Goal: Book appointment/travel/reservation

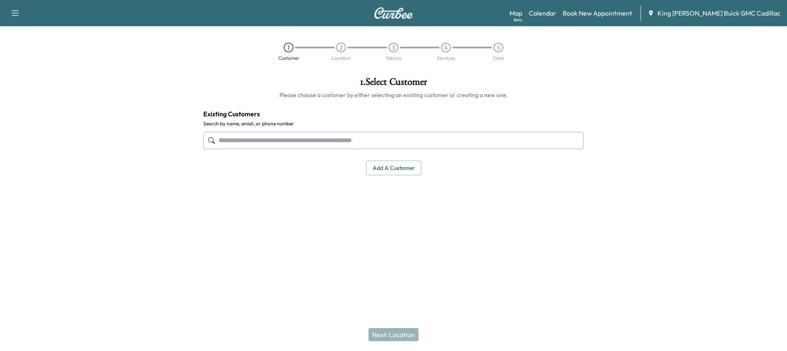
drag, startPoint x: 383, startPoint y: 5, endPoint x: 275, endPoint y: 220, distance: 241.3
click at [263, 230] on div "1 . Select Customer Please choose a customer by either selecting an existing cu…" at bounding box center [394, 159] width 394 height 176
click at [556, 12] on link "Calendar" at bounding box center [542, 13] width 27 height 10
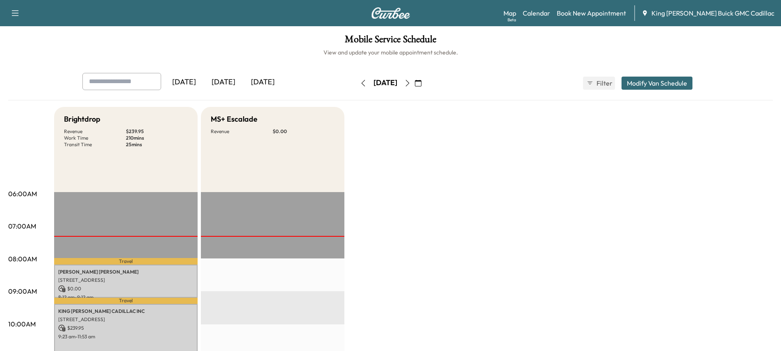
click at [228, 77] on div "[DATE]" at bounding box center [223, 82] width 39 height 19
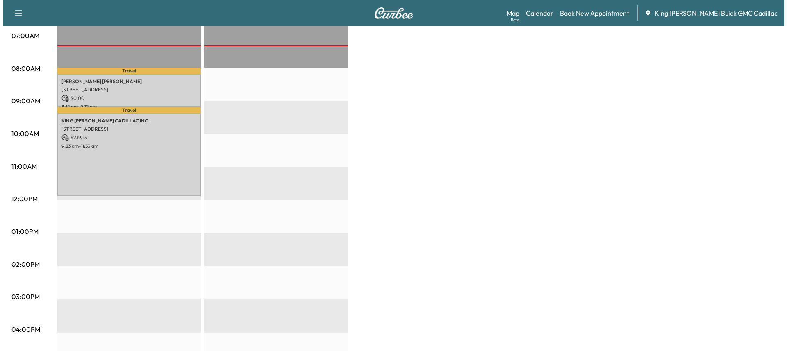
scroll to position [205, 0]
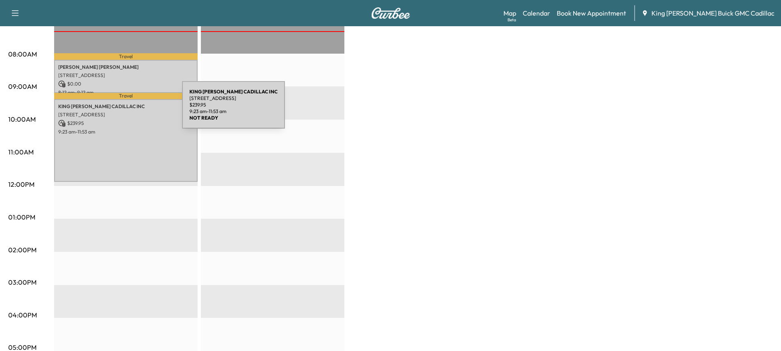
click at [114, 112] on p "[STREET_ADDRESS]" at bounding box center [125, 115] width 135 height 7
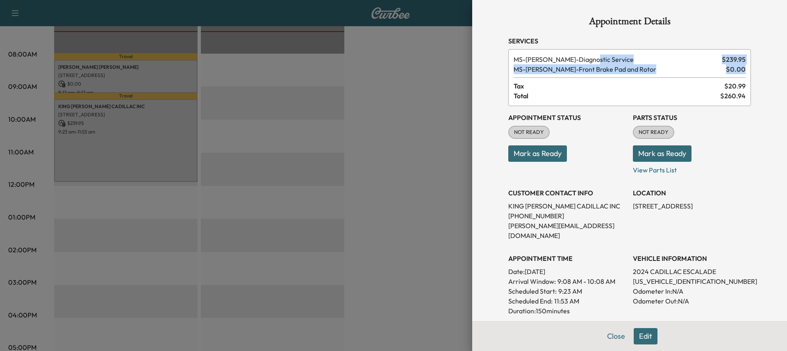
drag, startPoint x: 562, startPoint y: 57, endPoint x: 737, endPoint y: 73, distance: 175.9
click at [751, 70] on div "Appointment Details Services MS-DIAG - Diagnostic Service $ 239.95 MS-FRBRAKES …" at bounding box center [630, 242] width 262 height 485
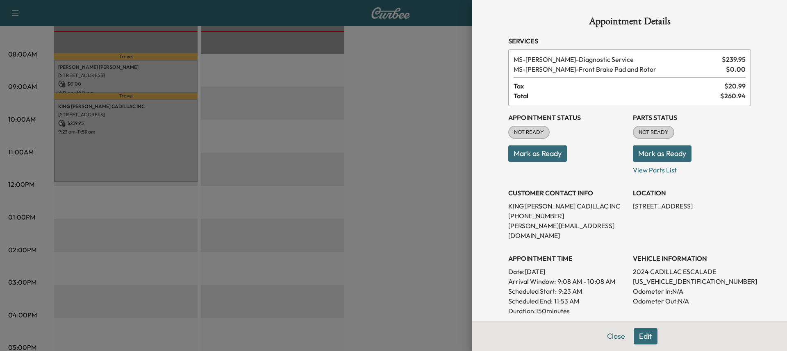
click at [715, 82] on span "Tax" at bounding box center [619, 86] width 211 height 10
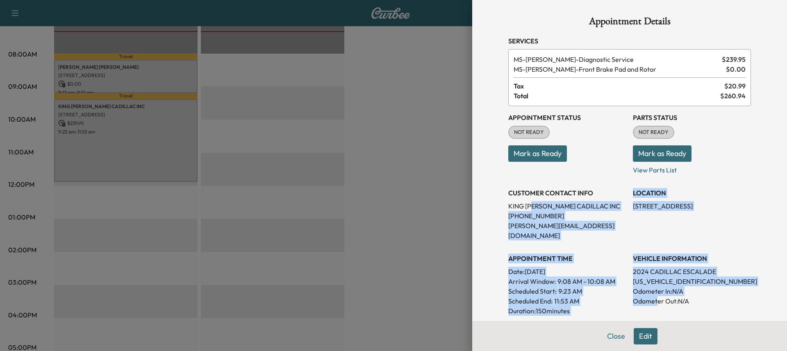
drag, startPoint x: 549, startPoint y: 208, endPoint x: 651, endPoint y: 294, distance: 132.9
click at [651, 295] on div "Appointment Status NOT READY Mark as Ready Parts Status NOT READY Mark as Ready…" at bounding box center [629, 239] width 243 height 266
click at [665, 277] on p "[US_VEHICLE_IDENTIFICATION_NUMBER]" at bounding box center [692, 282] width 118 height 10
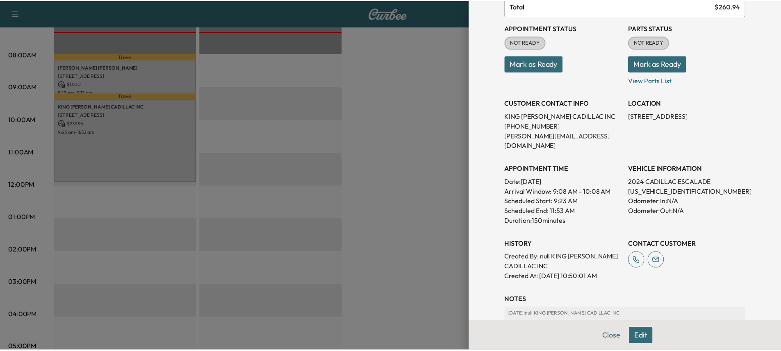
scroll to position [0, 0]
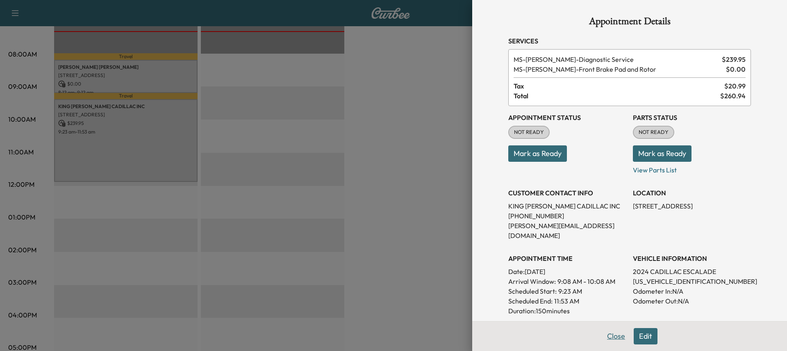
click at [610, 336] on button "Close" at bounding box center [616, 336] width 29 height 16
